Goal: Task Accomplishment & Management: Complete application form

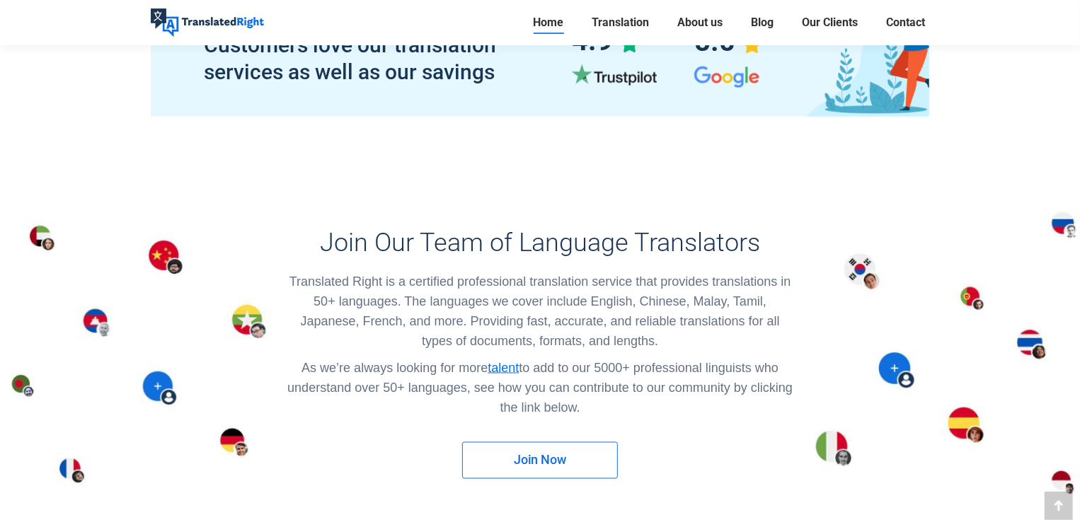
scroll to position [7998, 0]
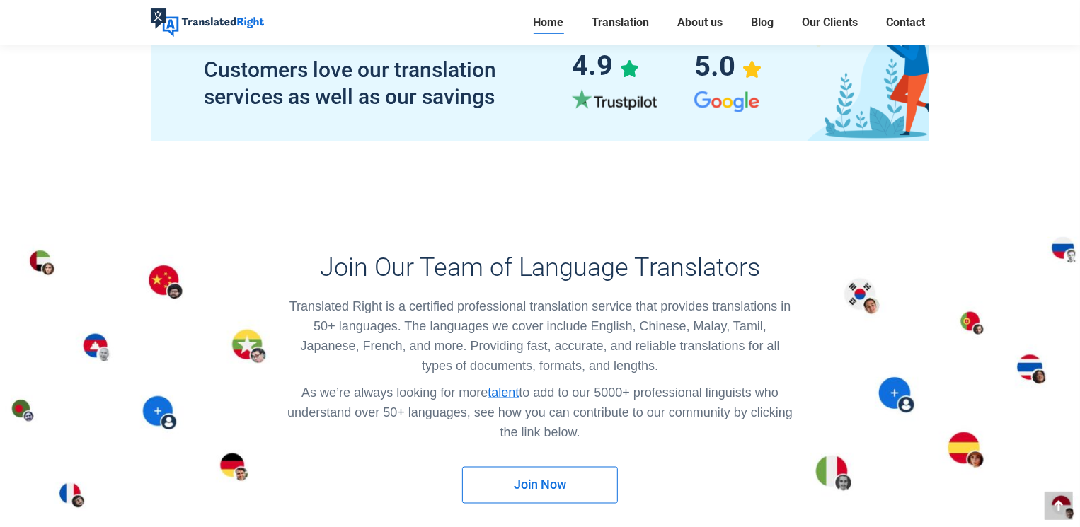
click at [571, 467] on link "Join Now" at bounding box center [540, 485] width 156 height 37
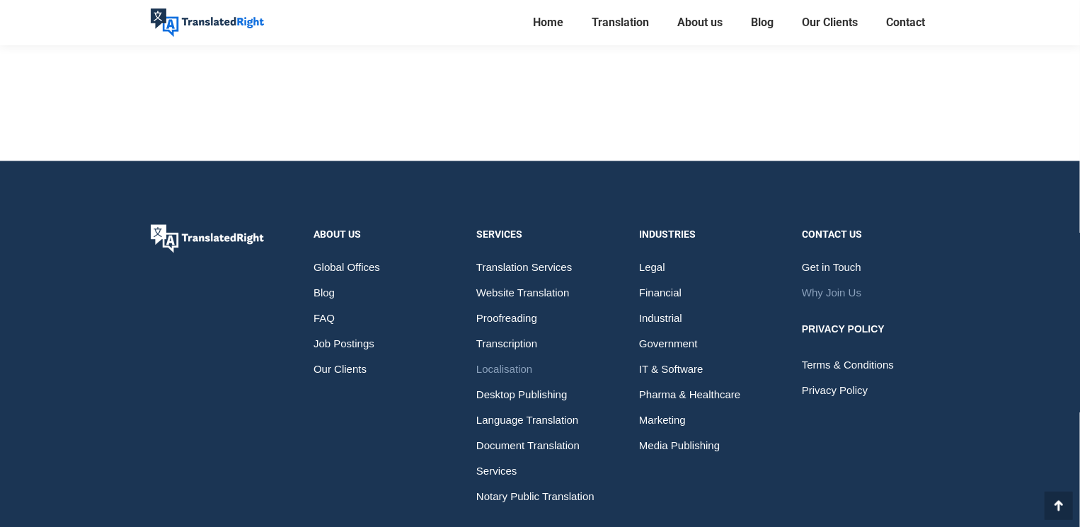
scroll to position [1140, 0]
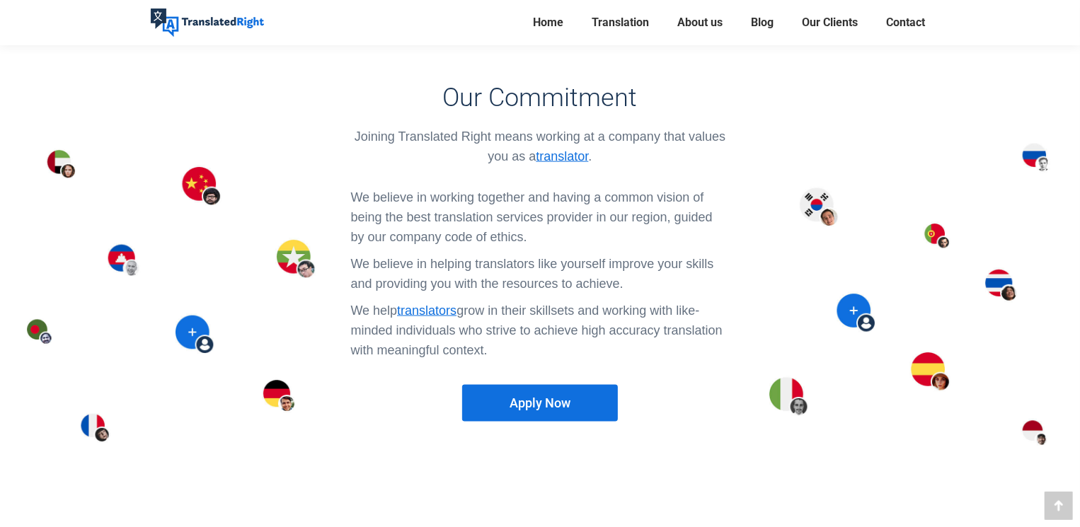
click at [561, 396] on span "Apply Now" at bounding box center [540, 403] width 61 height 14
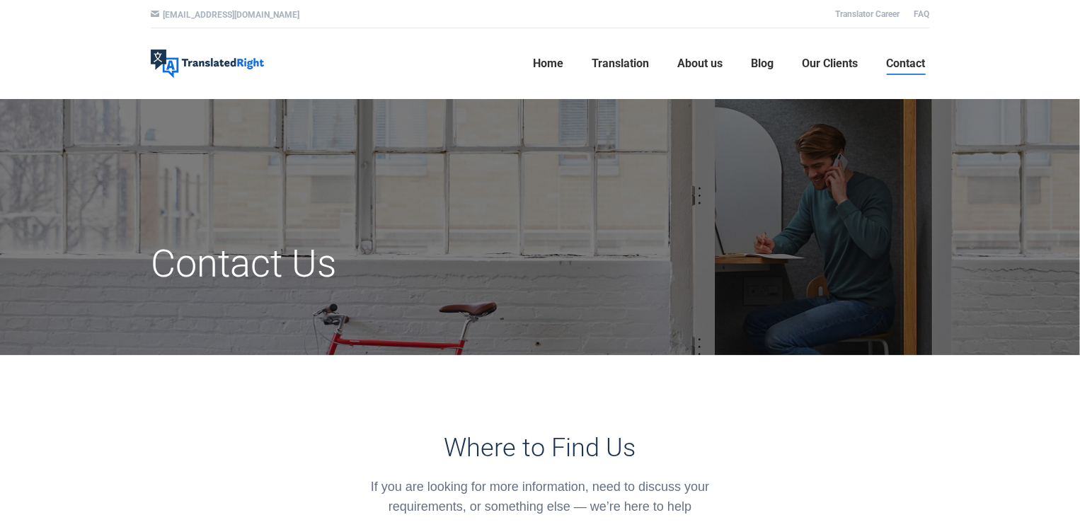
scroll to position [425, 0]
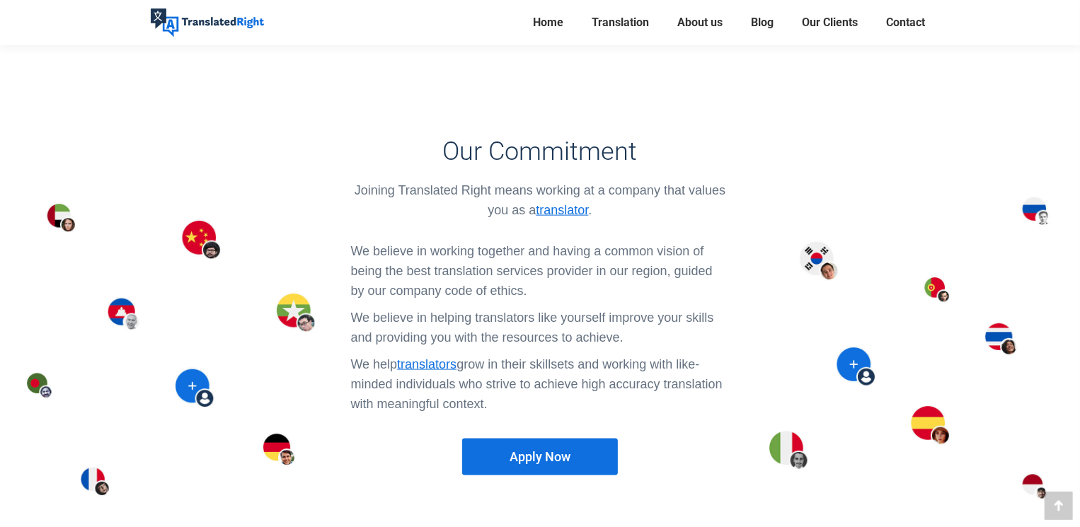
scroll to position [1061, 0]
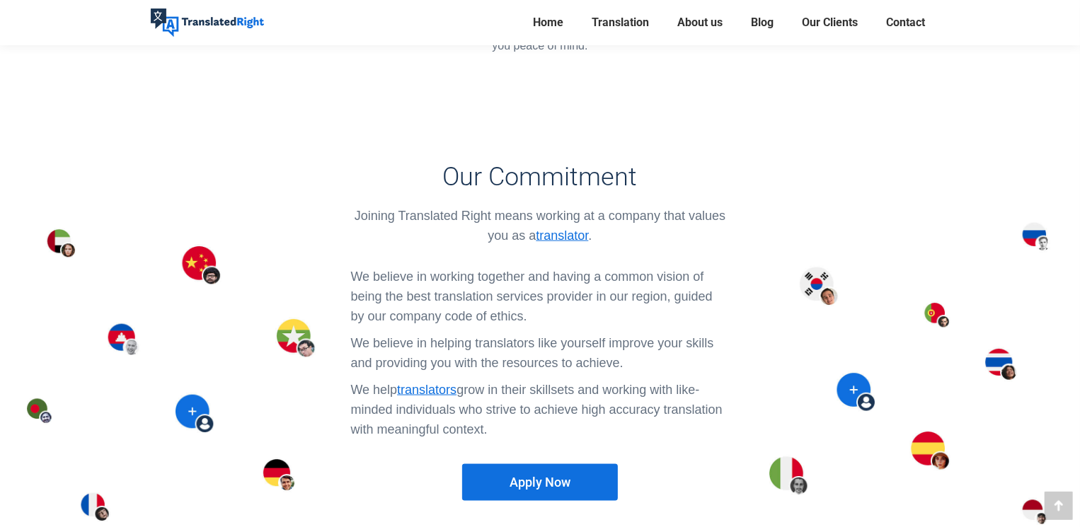
click at [558, 464] on link "Apply Now" at bounding box center [540, 482] width 156 height 37
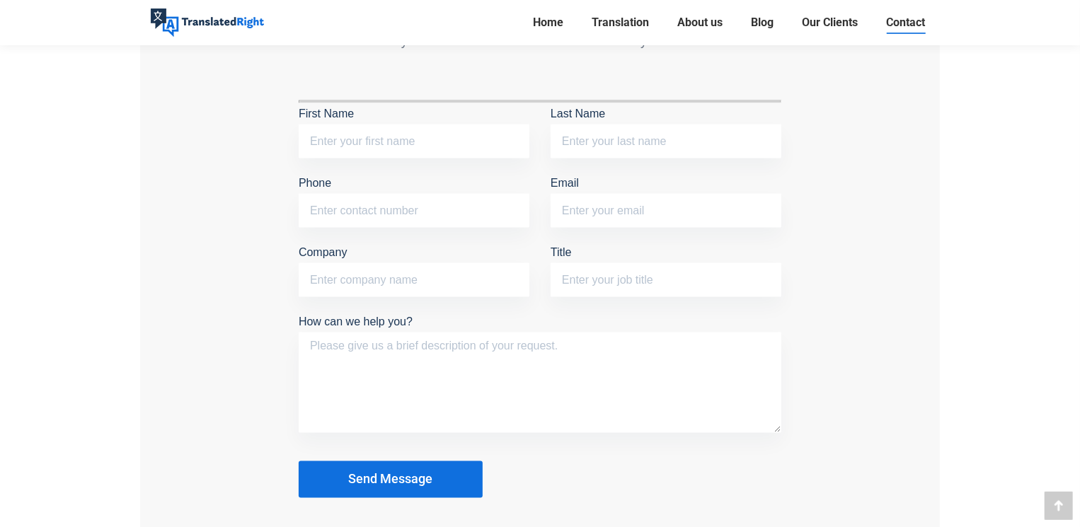
scroll to position [1273, 0]
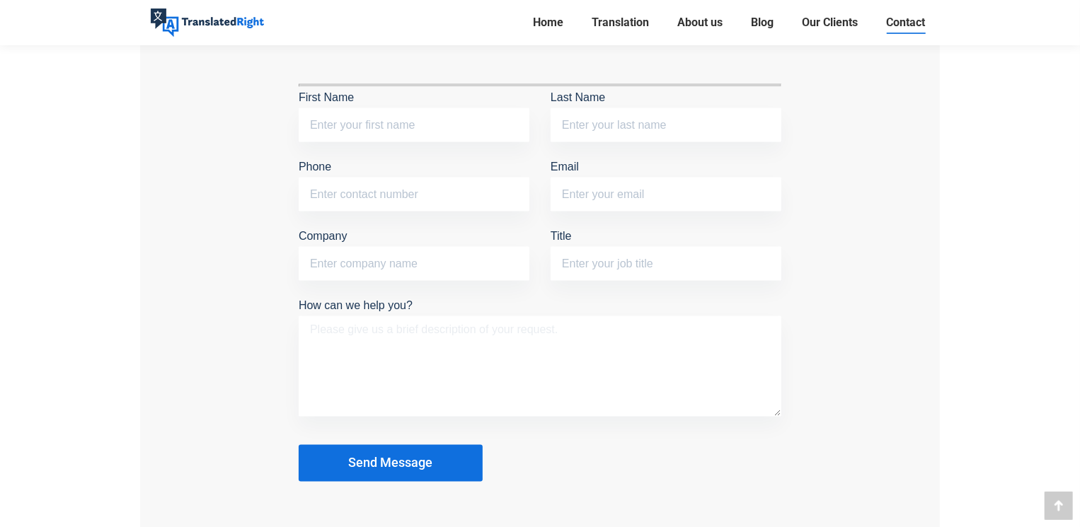
click at [491, 337] on textarea "How can we help you?" at bounding box center [540, 366] width 483 height 101
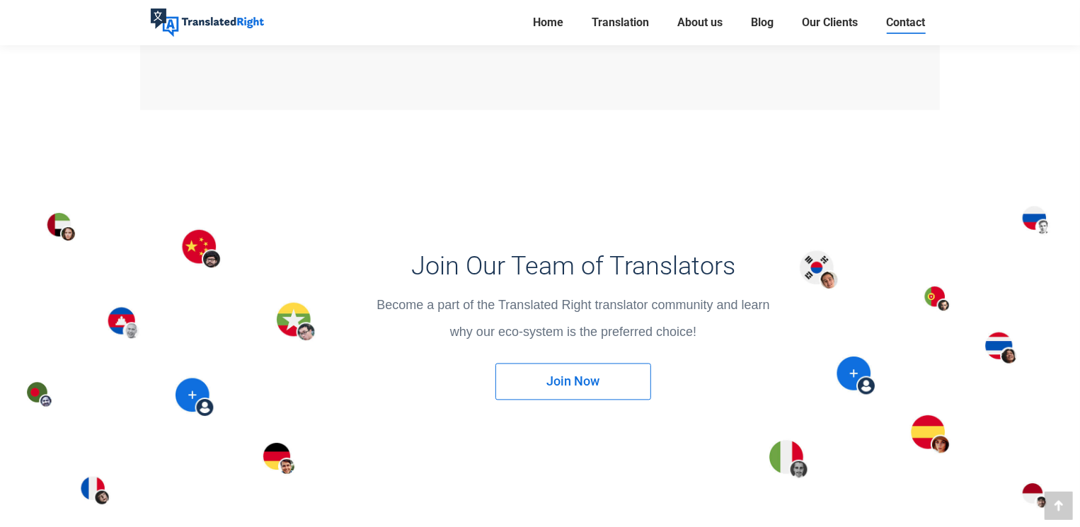
scroll to position [1840, 0]
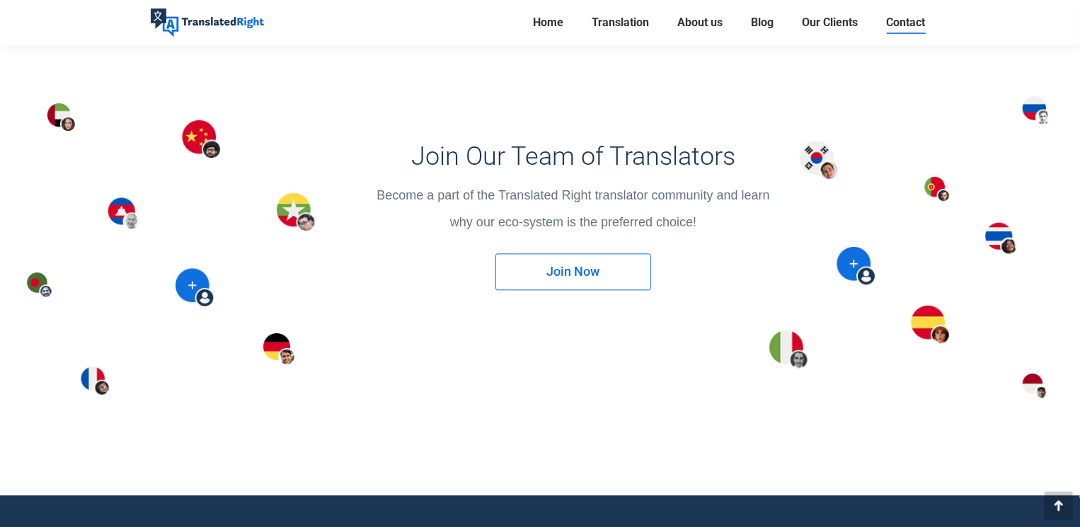
click at [563, 275] on link "Join Now" at bounding box center [573, 271] width 156 height 37
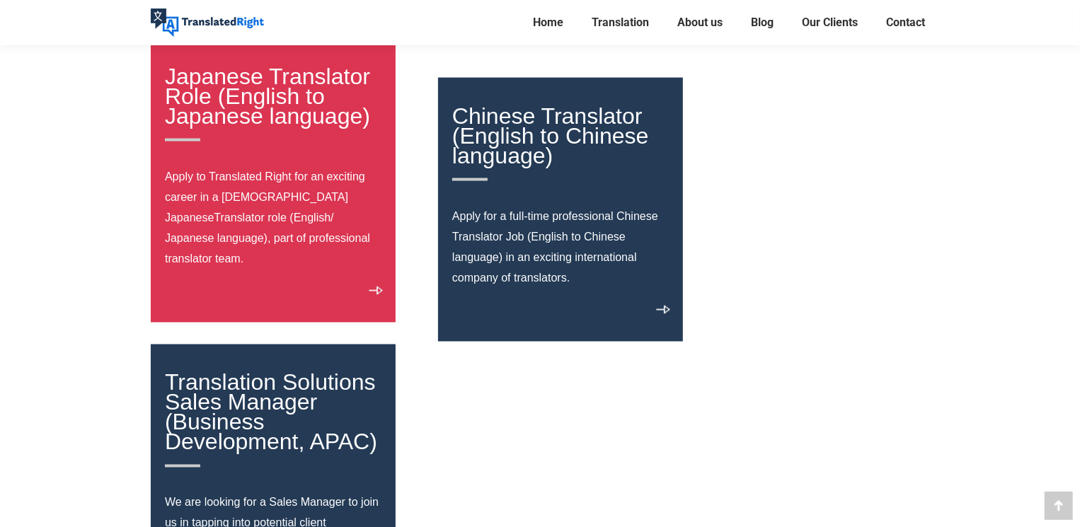
scroll to position [1415, 0]
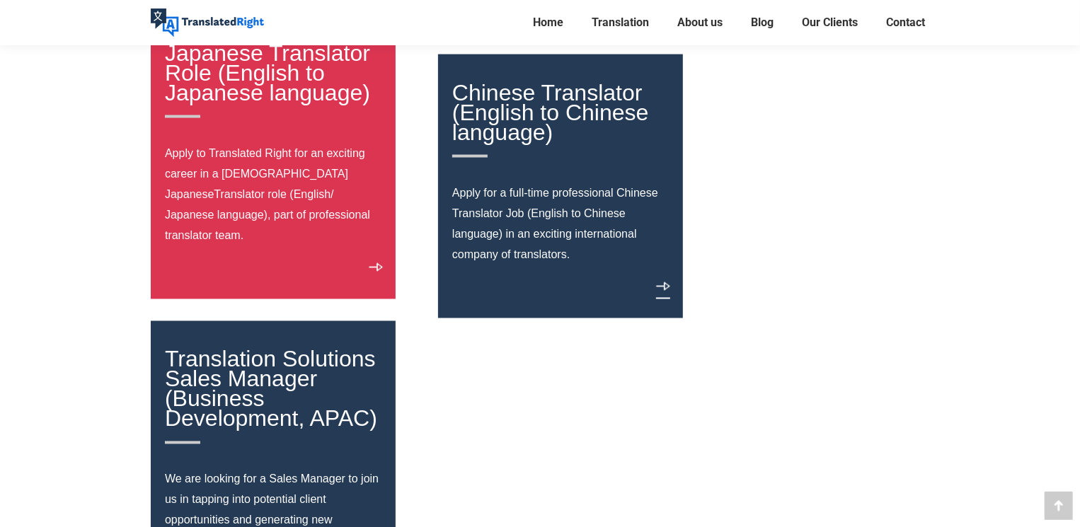
click at [665, 285] on link "View details" at bounding box center [663, 290] width 14 height 17
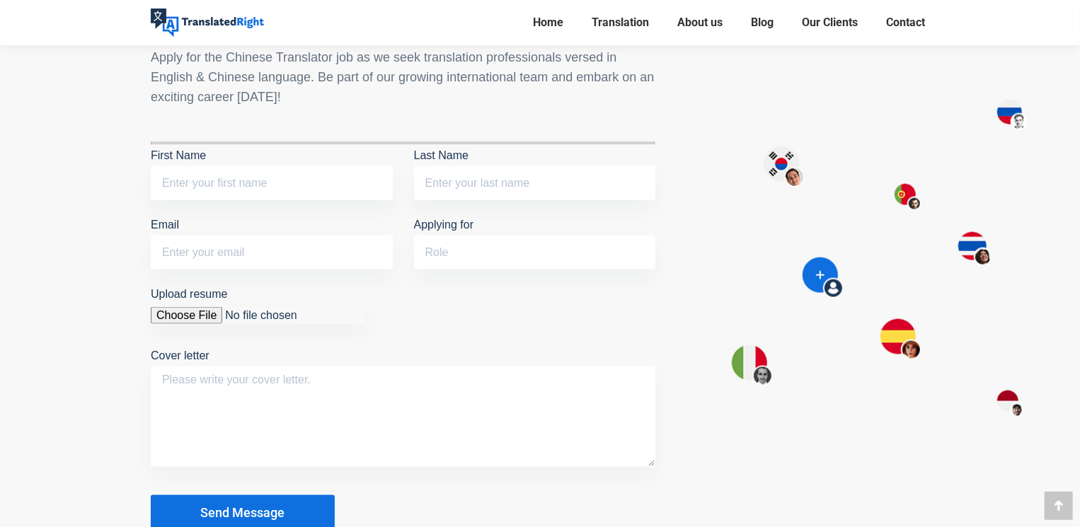
scroll to position [1203, 0]
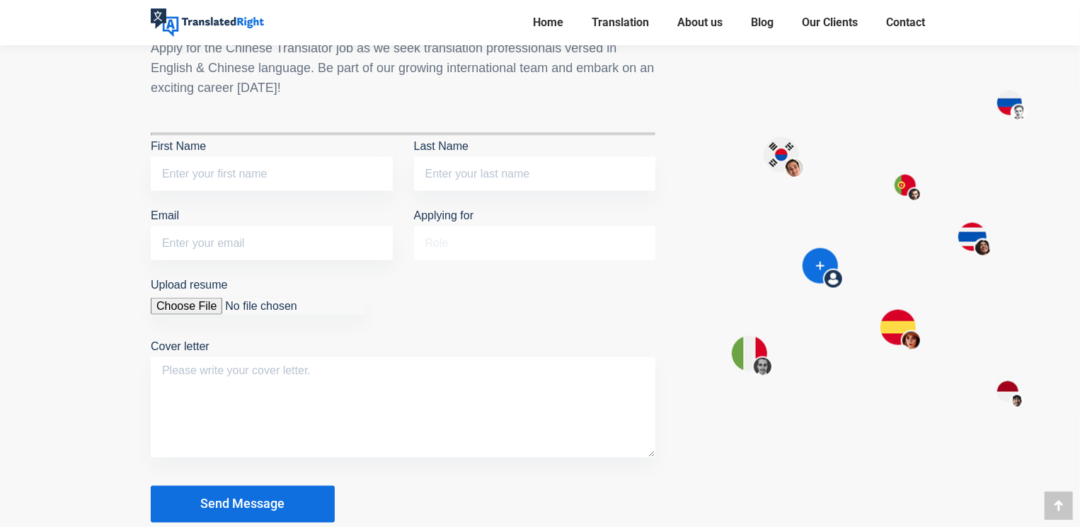
click at [502, 227] on input "Applying for" at bounding box center [535, 244] width 242 height 34
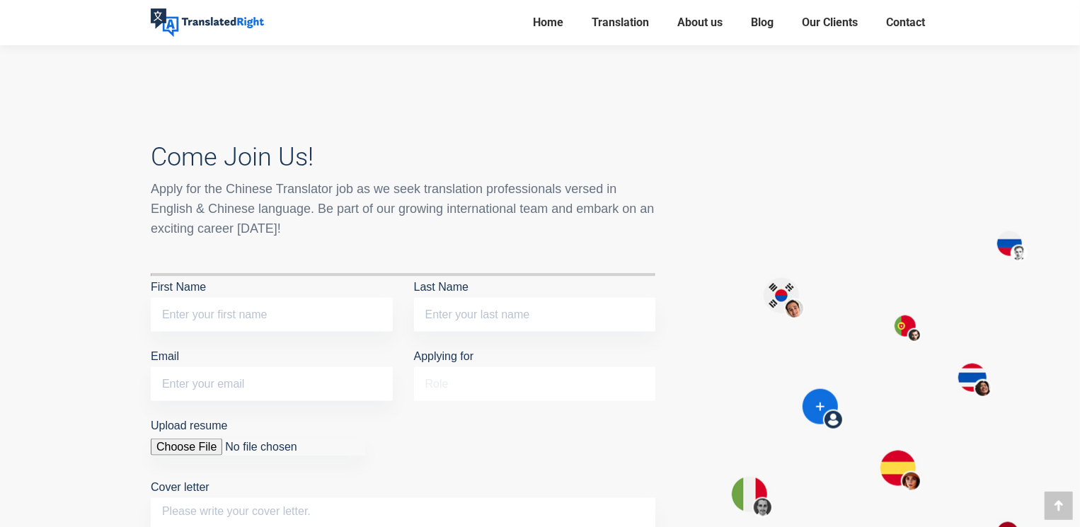
scroll to position [919, 0]
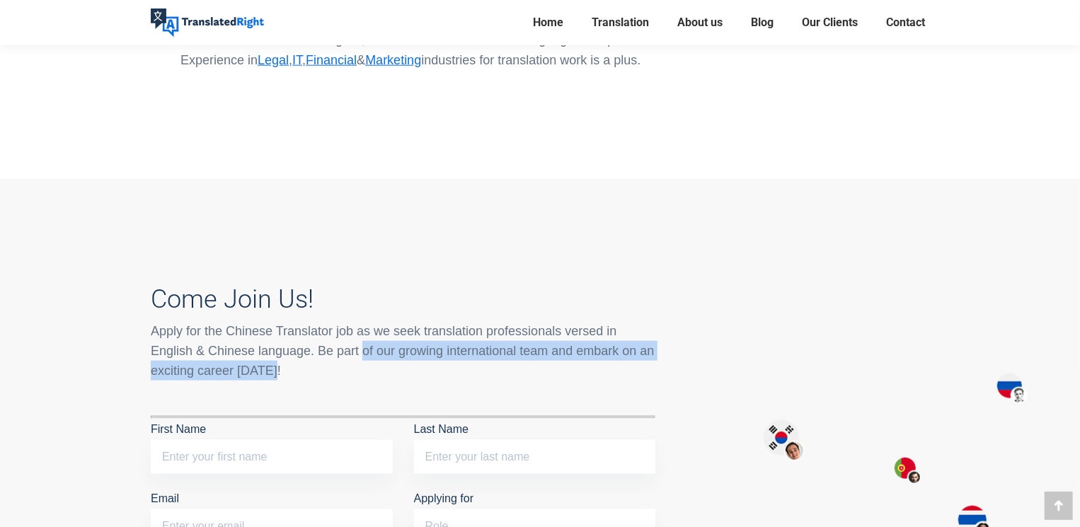
drag, startPoint x: 363, startPoint y: 334, endPoint x: 672, endPoint y: 355, distance: 310.0
click at [672, 355] on div "Come Join Us! Apply for the Chinese Translator job as we seek translation profe…" at bounding box center [403, 536] width 547 height 575
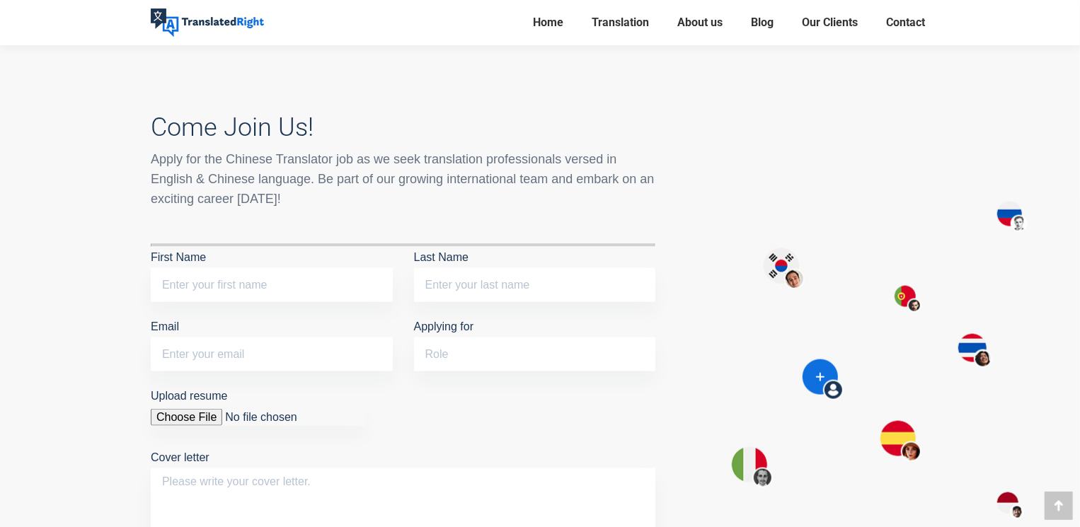
scroll to position [1061, 0]
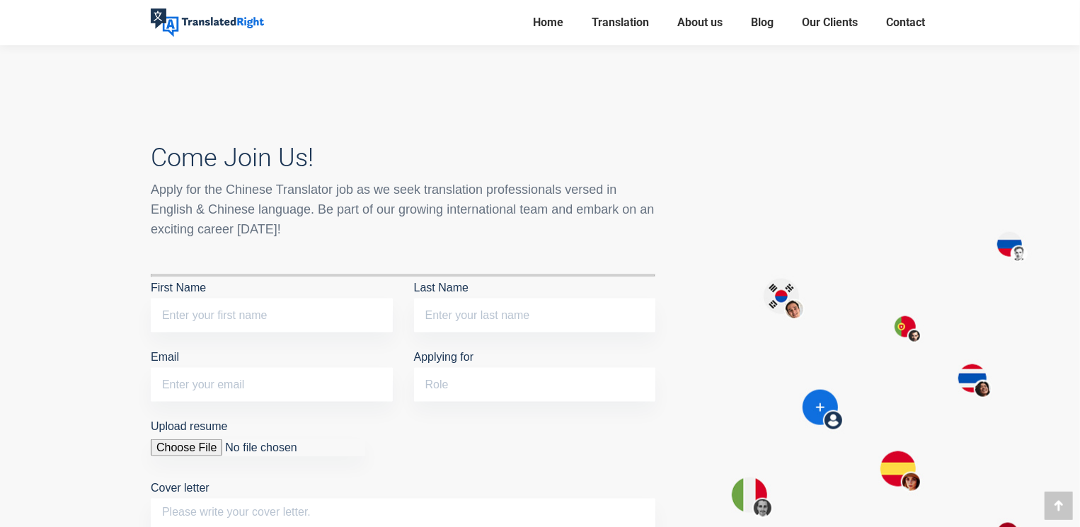
click at [817, 394] on div at bounding box center [813, 395] width 253 height 554
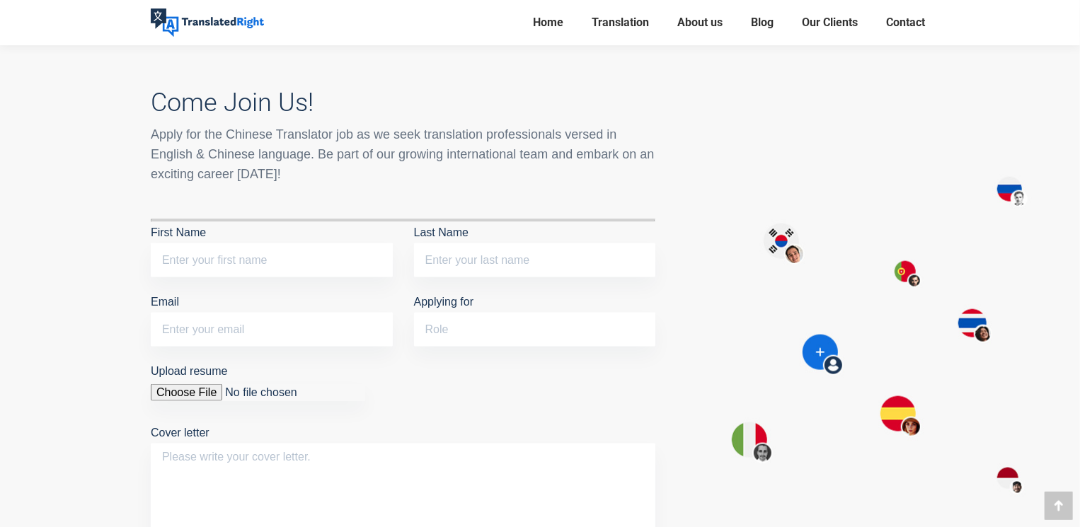
scroll to position [1203, 0]
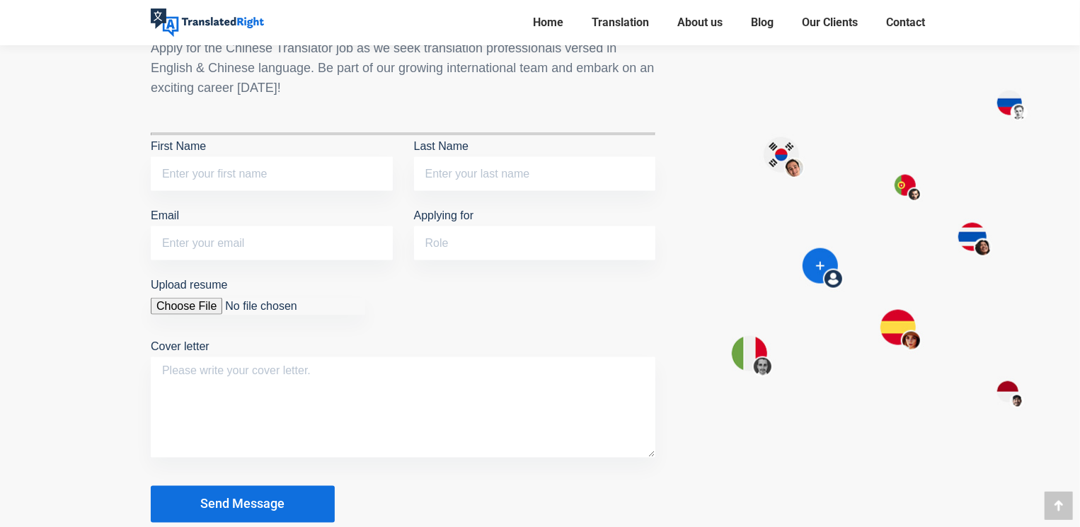
click at [486, 205] on p "Applying for" at bounding box center [535, 236] width 242 height 62
click at [482, 240] on p "Applying for" at bounding box center [535, 236] width 242 height 62
click at [492, 227] on input "Applying for" at bounding box center [535, 244] width 242 height 34
click at [488, 275] on p "Upload resume Cover letter" at bounding box center [403, 370] width 505 height 190
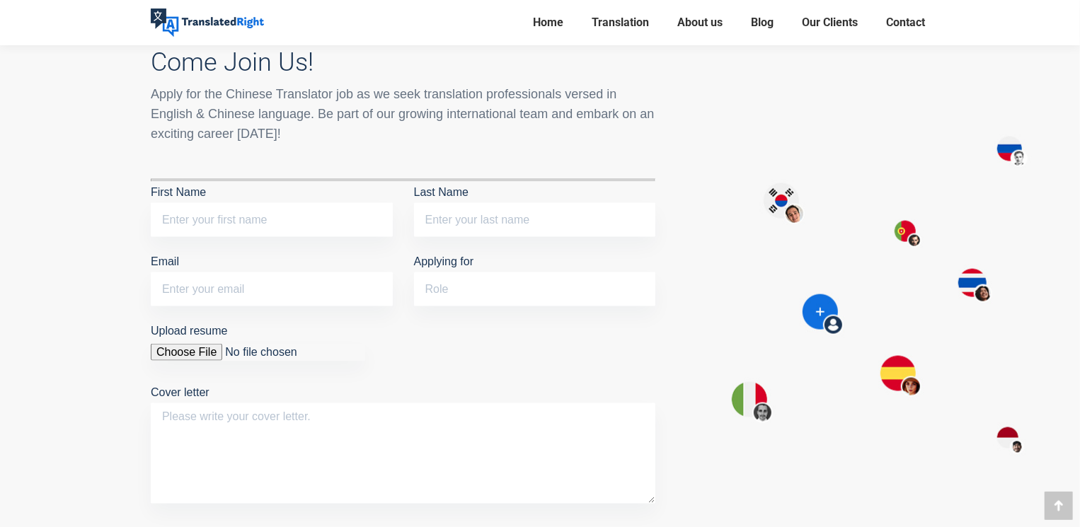
scroll to position [1132, 0]
